Goal: Information Seeking & Learning: Learn about a topic

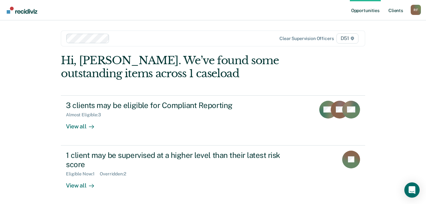
click at [395, 11] on link "Client s" at bounding box center [395, 10] width 17 height 20
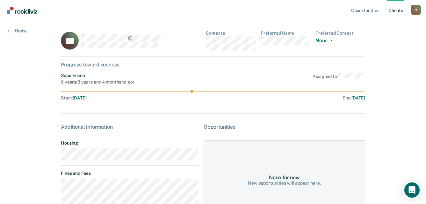
scroll to position [32, 0]
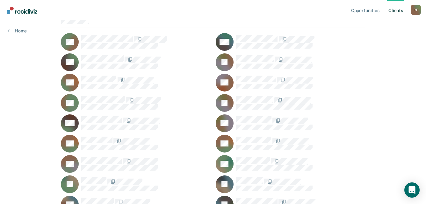
scroll to position [96, 0]
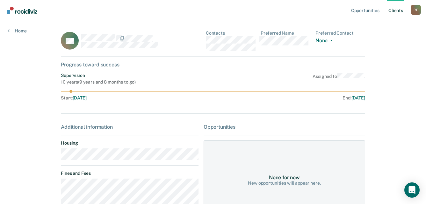
click at [206, 39] on div "AC Contacts Preferred Name Preferred Contact None Call Text Email None" at bounding box center [213, 44] width 304 height 26
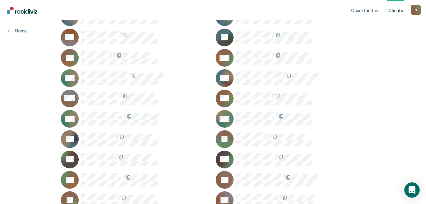
scroll to position [541, 0]
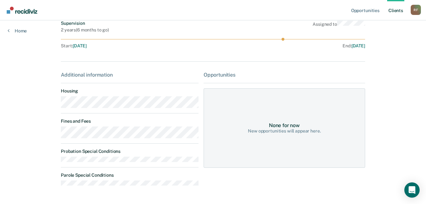
scroll to position [64, 0]
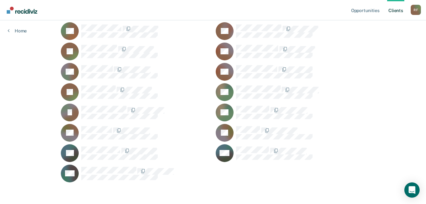
scroll to position [689, 0]
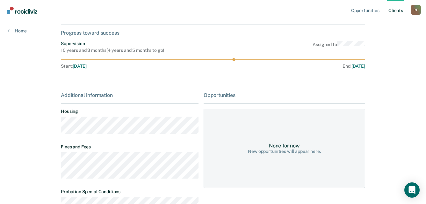
scroll to position [64, 0]
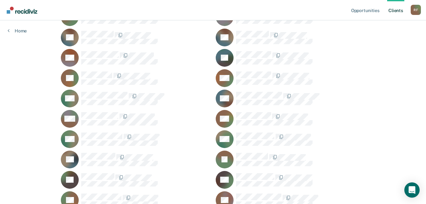
scroll to position [529, 0]
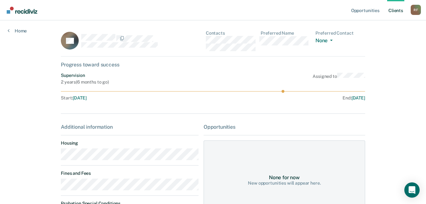
click at [206, 40] on div "TO Contacts Preferred Name Preferred Contact None Call Text Email None" at bounding box center [213, 44] width 304 height 26
drag, startPoint x: 192, startPoint y: 75, endPoint x: 198, endPoint y: 71, distance: 6.8
click at [192, 75] on div "Supervision 2 years ( 6 months to go ) Assigned to" at bounding box center [213, 79] width 304 height 12
click at [206, 39] on div "TO Contacts Preferred Name Preferred Contact None Call Text Email None" at bounding box center [213, 44] width 304 height 26
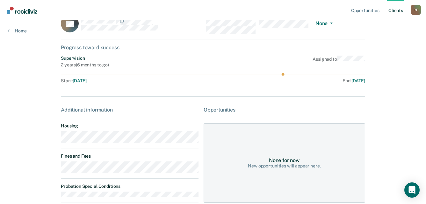
scroll to position [32, 0]
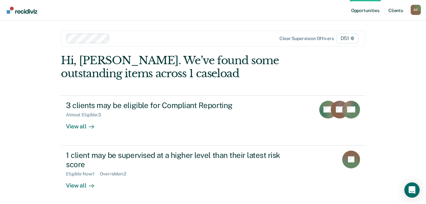
click at [401, 10] on link "Client s" at bounding box center [395, 10] width 17 height 20
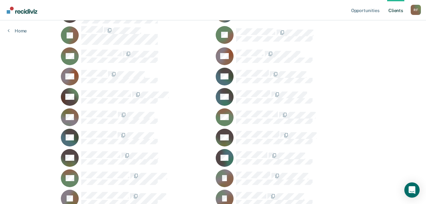
scroll to position [382, 0]
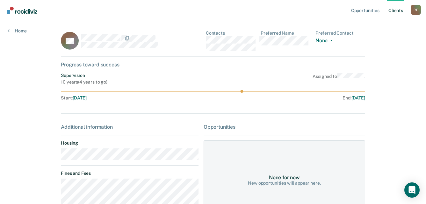
click at [219, 64] on div "Progress toward success" at bounding box center [213, 65] width 304 height 6
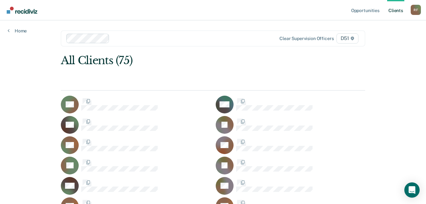
scroll to position [382, 0]
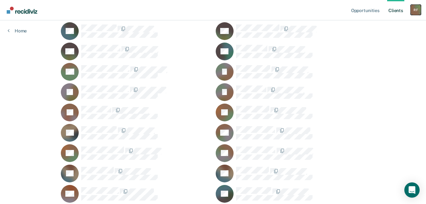
click at [418, 9] on div "R F" at bounding box center [415, 10] width 10 height 10
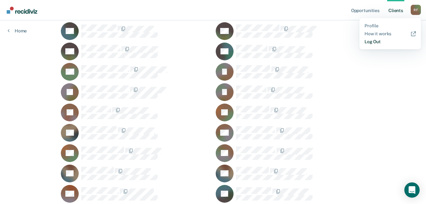
click at [380, 41] on link "Log Out" at bounding box center [389, 41] width 51 height 5
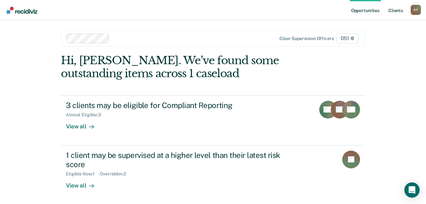
click at [394, 12] on link "Client s" at bounding box center [395, 10] width 17 height 20
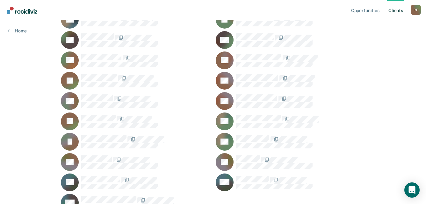
scroll to position [657, 0]
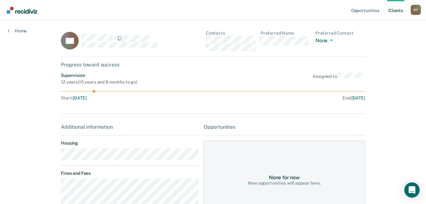
click at [58, 159] on main "CS Contacts Preferred Name Preferred Contact None Call Text Email None Progress…" at bounding box center [212, 171] width 319 height 302
click at [203, 40] on div "CS Contacts Preferred Name Preferred Contact None Call Text Email None" at bounding box center [213, 44] width 304 height 26
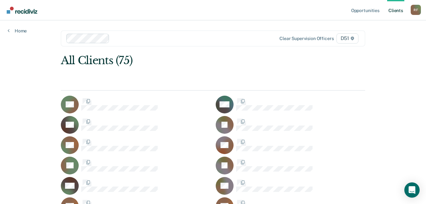
scroll to position [657, 0]
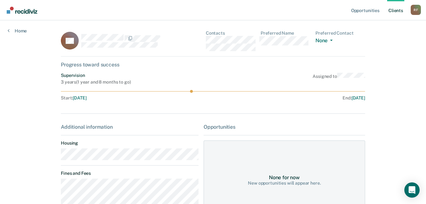
click at [53, 160] on main "DS Contacts Preferred Name Preferred Contact None Call Text Email None Progress…" at bounding box center [212, 147] width 319 height 255
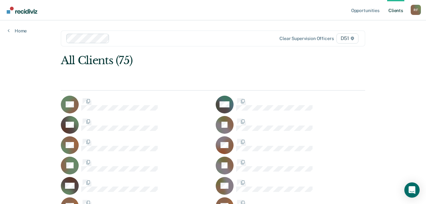
scroll to position [657, 0]
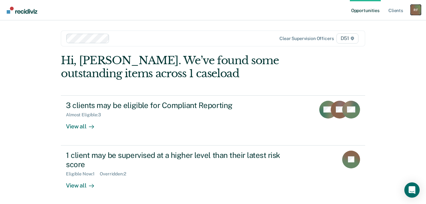
click at [415, 12] on div "R F" at bounding box center [415, 10] width 10 height 10
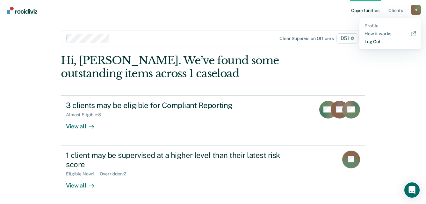
click at [377, 43] on link "Log Out" at bounding box center [389, 41] width 51 height 5
click at [395, 7] on link "Client s" at bounding box center [395, 10] width 17 height 20
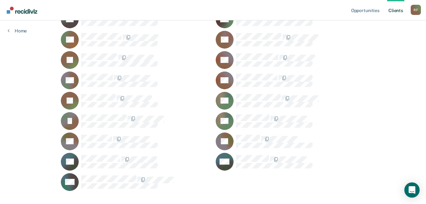
scroll to position [689, 0]
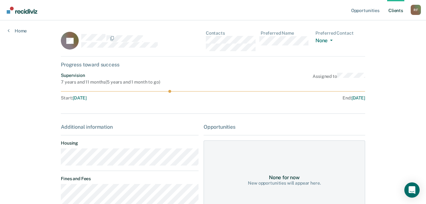
click at [206, 39] on div "TT Contacts Preferred Name Preferred Contact None Call Text Email None" at bounding box center [213, 44] width 304 height 26
